Goal: Transaction & Acquisition: Purchase product/service

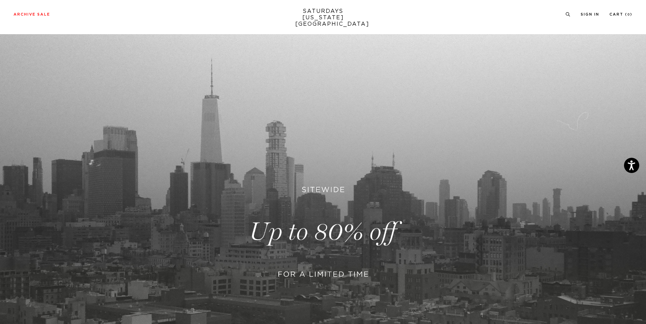
scroll to position [135, 0]
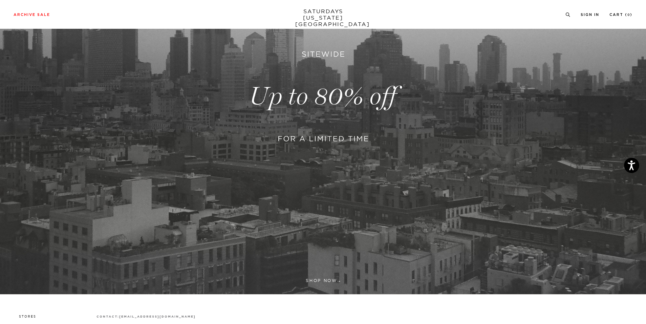
click at [272, 120] on link at bounding box center [323, 96] width 646 height 395
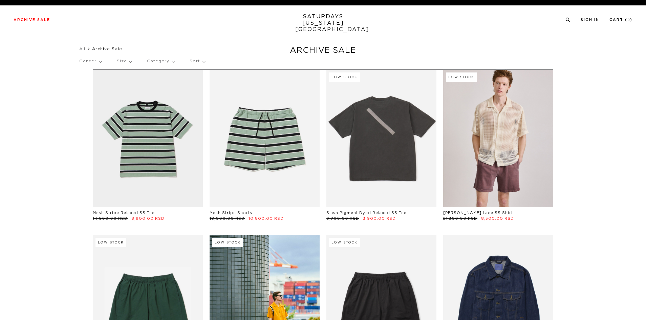
click at [336, 24] on link "SATURDAYS NEW YORK CITY" at bounding box center [323, 23] width 56 height 19
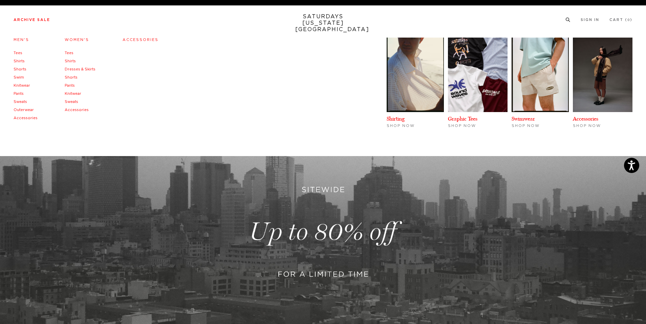
click at [143, 41] on link "Accessories" at bounding box center [141, 40] width 36 height 4
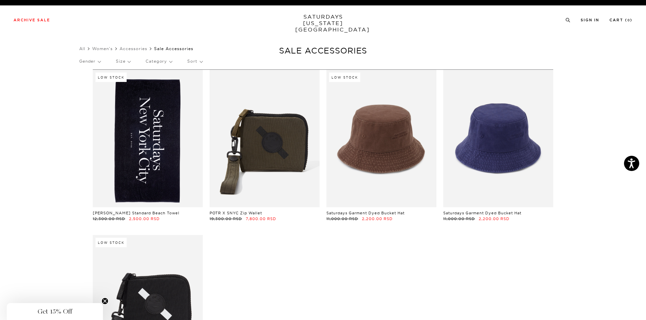
click at [562, 22] on div "Archive Sale Men's Tees Shirts Shorts Swim Knitwear Pants Sweats" at bounding box center [323, 20] width 619 height 6
click at [566, 21] on icon at bounding box center [567, 20] width 5 height 4
click at [581, 20] on link "Sign In" at bounding box center [590, 20] width 19 height 4
click at [567, 22] on icon at bounding box center [567, 20] width 5 height 4
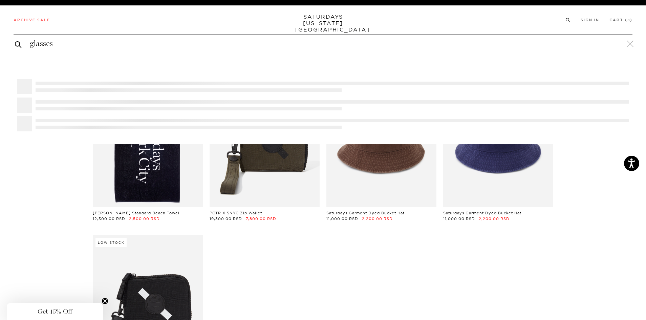
type input "glasses"
click at [15, 40] on button "submit" at bounding box center [18, 44] width 7 height 8
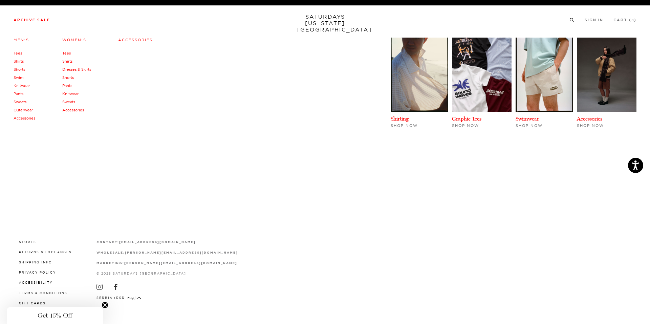
click at [20, 42] on link "Men's" at bounding box center [22, 40] width 16 height 5
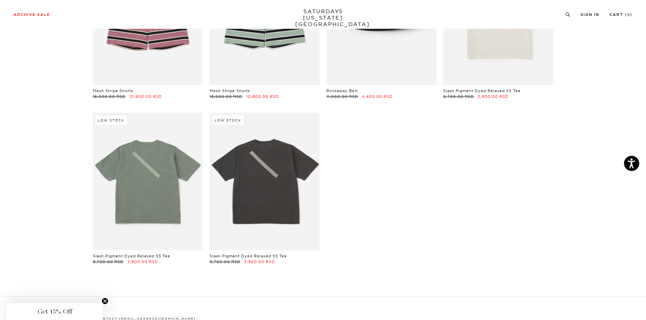
scroll to position [9296, 0]
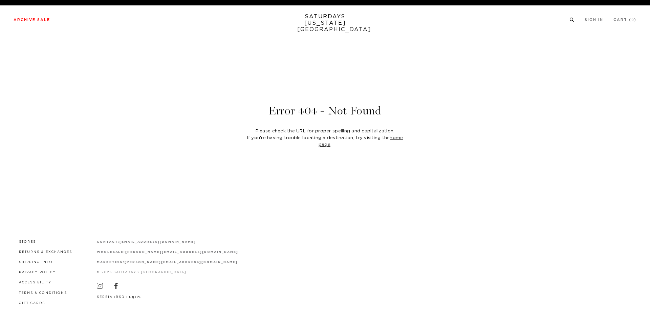
click at [570, 19] on icon at bounding box center [572, 20] width 5 height 4
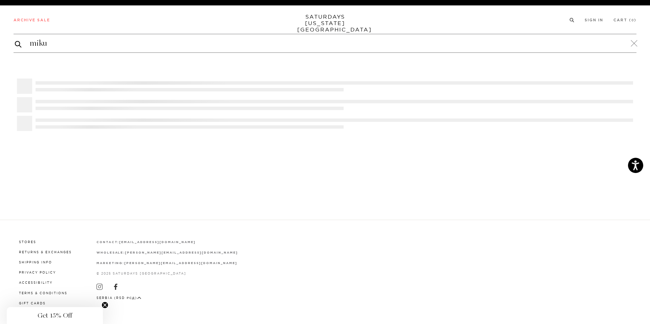
type input "miku"
click at [15, 40] on button "submit" at bounding box center [18, 44] width 7 height 8
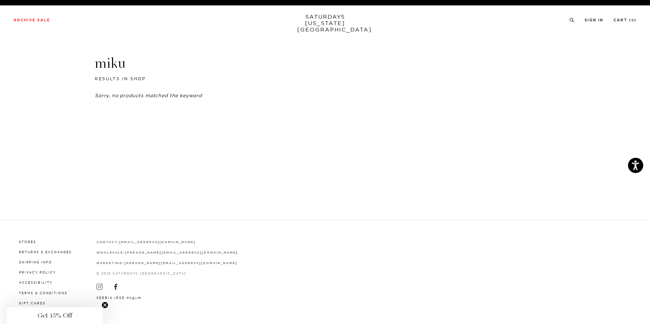
click at [64, 32] on div "Archive Sale Men's Tees Shirts Shorts Swim Knitwear Pants Sweats Women's" at bounding box center [325, 19] width 650 height 29
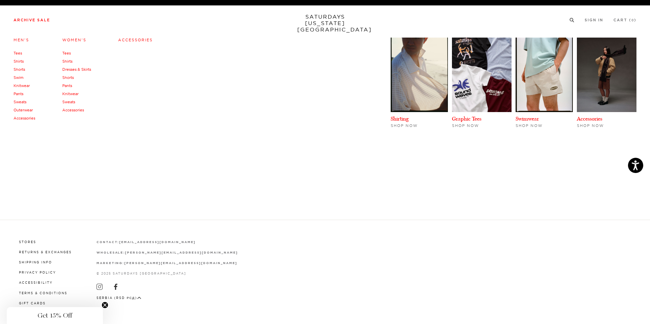
click at [76, 112] on link "Accessories" at bounding box center [73, 110] width 22 height 5
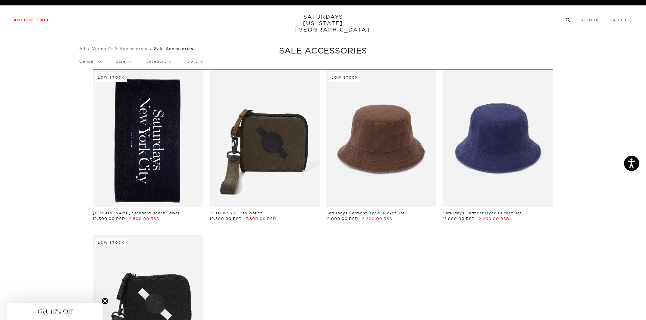
click at [565, 23] on div "Archive Sale Men's Tees Shirts Shorts Swim Knitwear Pants Sweats" at bounding box center [323, 20] width 619 height 6
click at [566, 20] on icon at bounding box center [567, 20] width 5 height 4
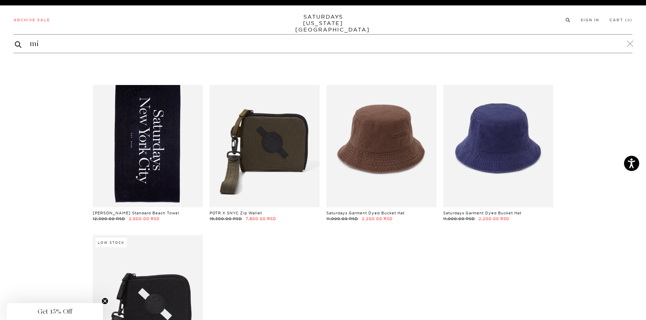
type input "m"
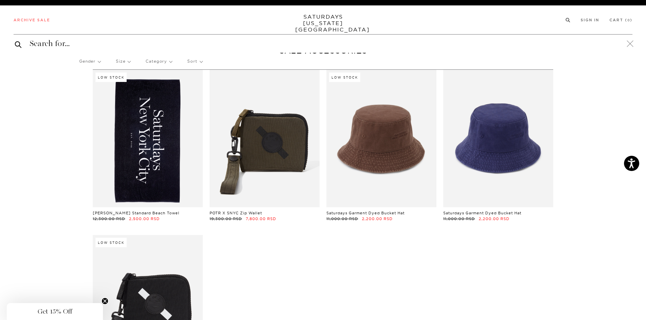
type input "y"
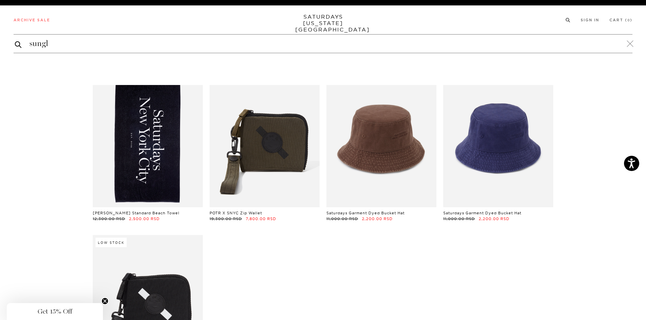
type input "sungl"
click at [321, 23] on link "SATURDAYS NEW YORK CITY" at bounding box center [323, 23] width 56 height 19
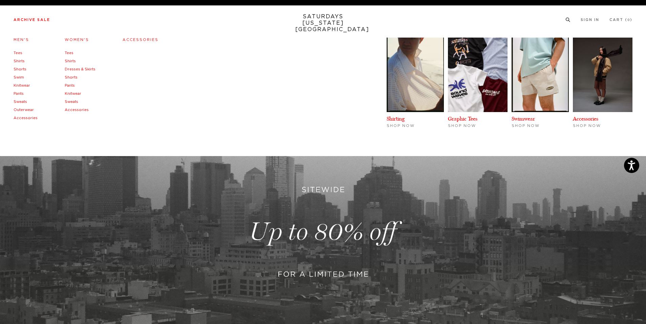
click at [24, 40] on link "Men's" at bounding box center [22, 40] width 16 height 4
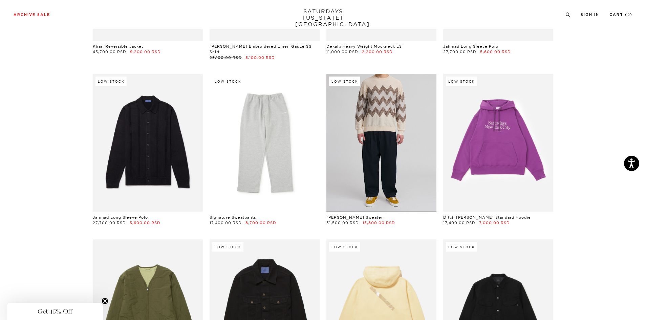
scroll to position [1558, 0]
